Goal: Task Accomplishment & Management: Complete application form

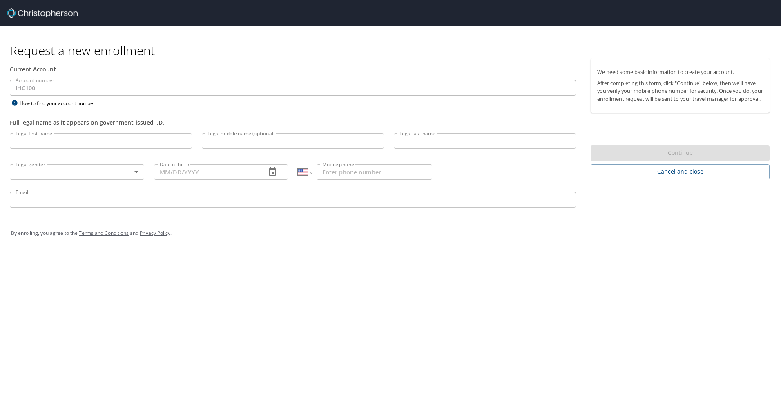
select select "US"
click at [51, 146] on input "Legal first name" at bounding box center [101, 141] width 182 height 16
type input "[PERSON_NAME]"
click at [219, 139] on input "Legal middle name (optional)" at bounding box center [293, 141] width 182 height 16
click at [406, 138] on input "Legal last name" at bounding box center [485, 141] width 182 height 16
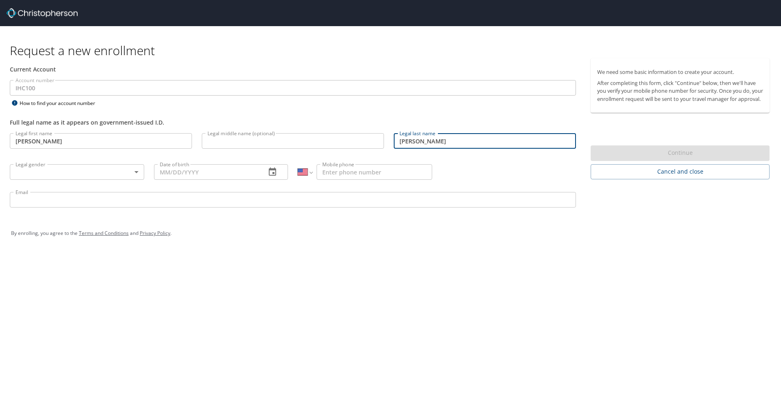
type input "[PERSON_NAME]"
click at [135, 171] on body "Request a new enrollment Current Account Account number IHC100 Account number H…" at bounding box center [390, 196] width 781 height 393
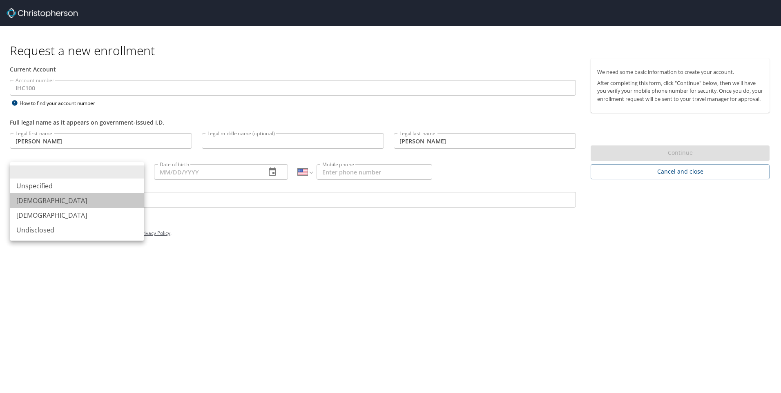
click at [58, 198] on li "[DEMOGRAPHIC_DATA]" at bounding box center [77, 200] width 134 height 15
type input "[DEMOGRAPHIC_DATA]"
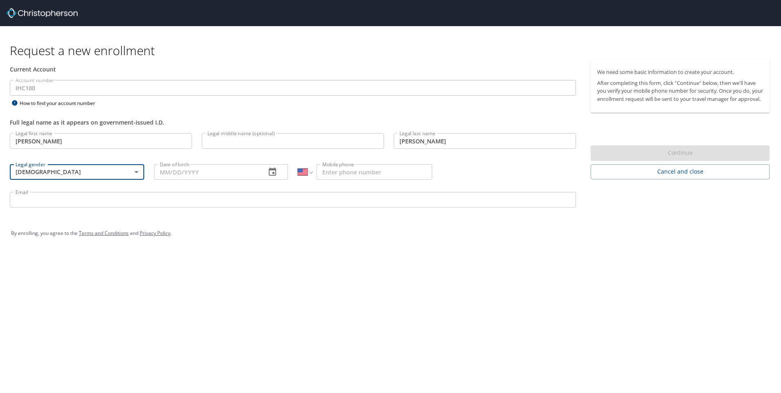
click at [232, 167] on input "Date of birth" at bounding box center [207, 172] width 106 height 16
type input "[DATE]"
click at [374, 169] on input "Mobile phone" at bounding box center [375, 172] width 116 height 16
type input "[PHONE_NUMBER]"
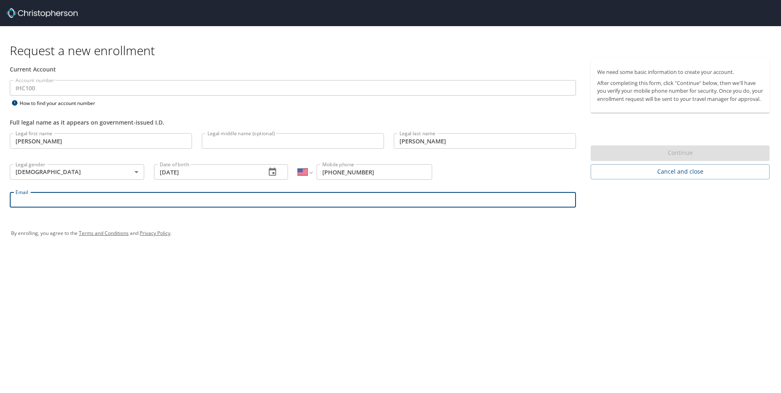
click at [28, 198] on input "Email" at bounding box center [293, 200] width 566 height 16
type input "g"
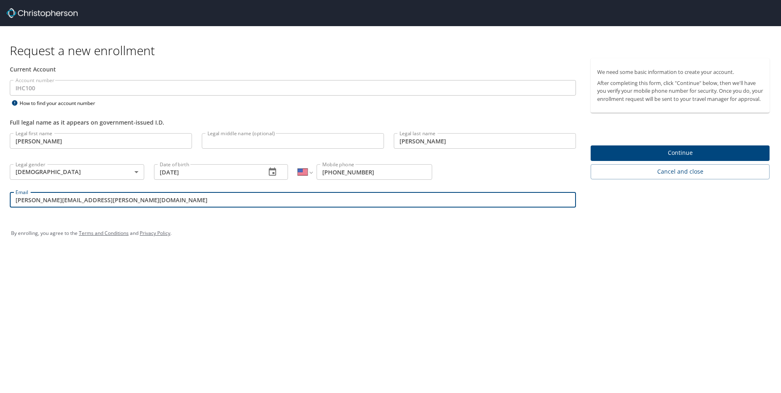
type input "[PERSON_NAME][EMAIL_ADDRESS][PERSON_NAME][DOMAIN_NAME]"
click at [679, 158] on span "Continue" at bounding box center [680, 153] width 166 height 10
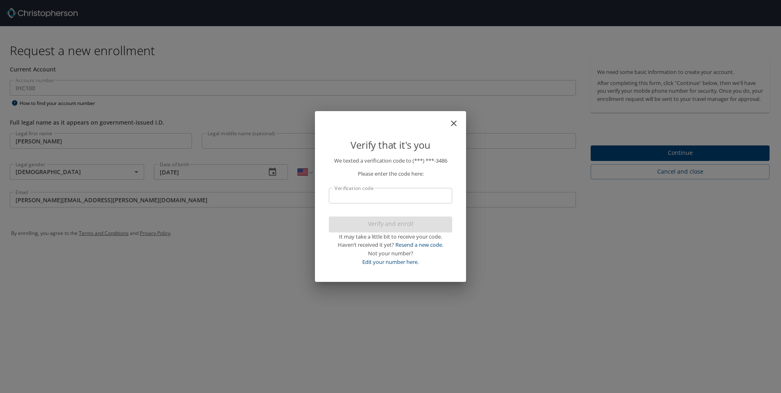
click at [410, 192] on input "Verification code" at bounding box center [390, 196] width 123 height 16
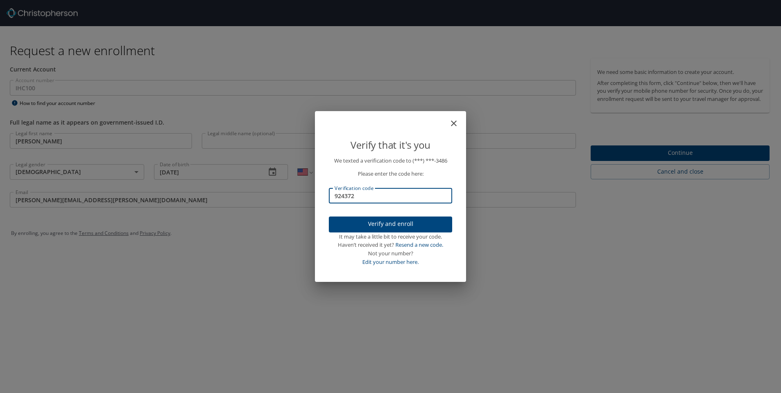
type input "924372"
click at [392, 222] on span "Verify and enroll" at bounding box center [390, 224] width 110 height 10
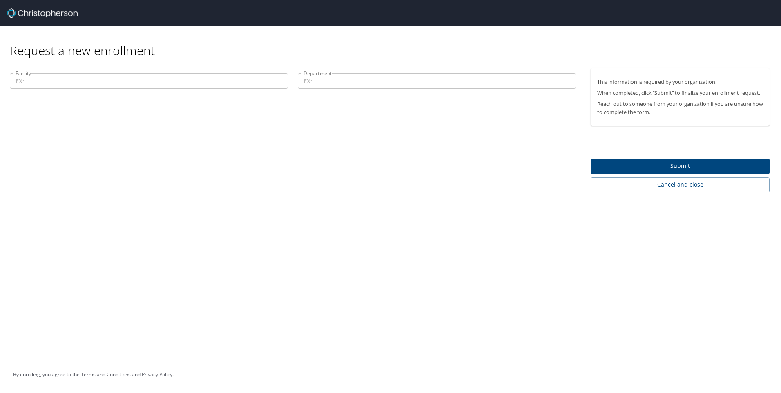
click at [109, 82] on input "Facility" at bounding box center [149, 81] width 278 height 16
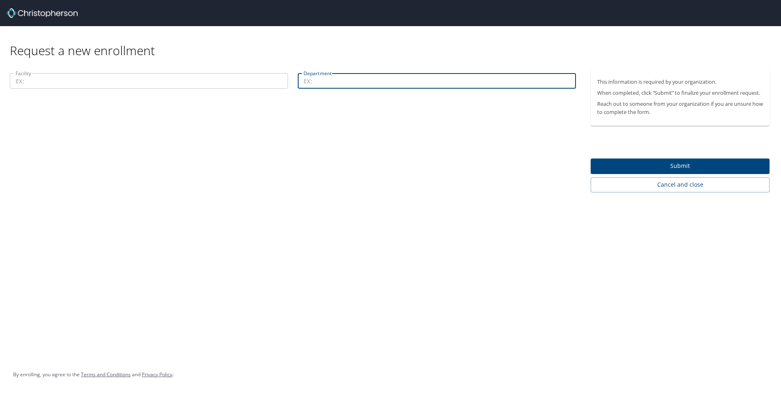
click at [332, 80] on input "Department" at bounding box center [437, 81] width 278 height 16
type input "Neurosurgery"
click at [92, 83] on input "Facility" at bounding box center [149, 81] width 278 height 16
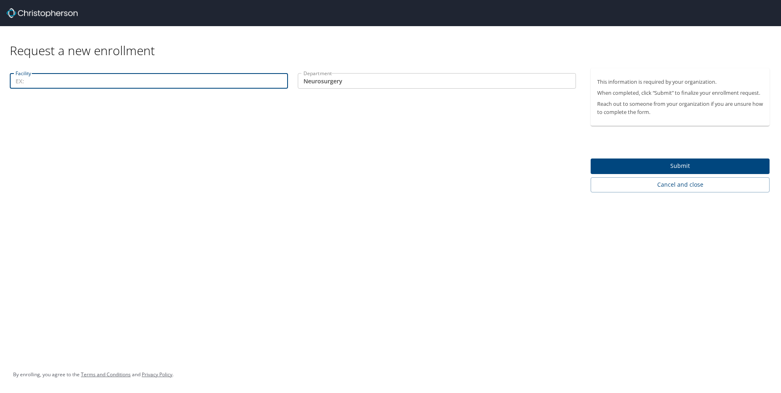
type input "N"
type input "APP"
click at [682, 162] on span "Submit" at bounding box center [680, 166] width 166 height 10
